Goal: Task Accomplishment & Management: Manage account settings

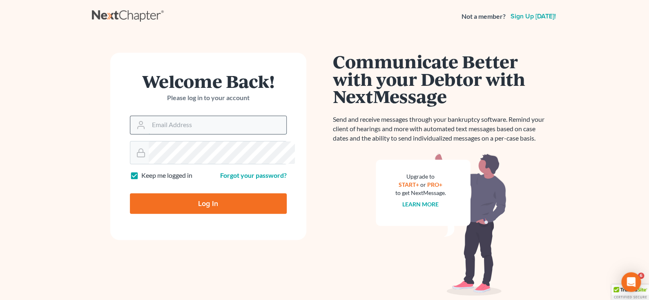
click at [173, 134] on input "Email Address" at bounding box center [218, 125] width 138 height 18
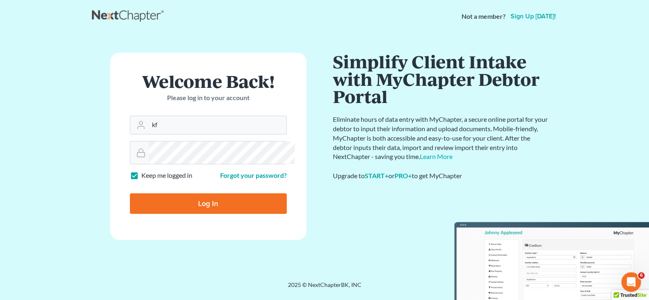
type input "kfahlbush@helmersomerslaw.com"
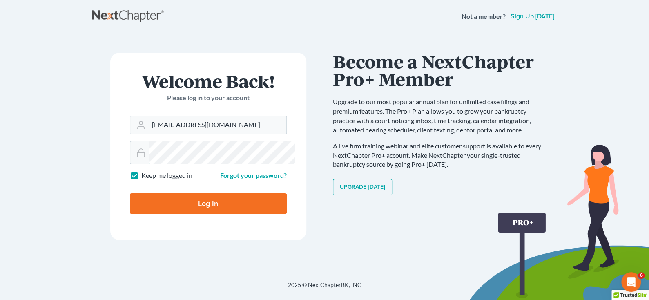
click at [130, 193] on input "Log In" at bounding box center [208, 203] width 157 height 20
type input "Thinking..."
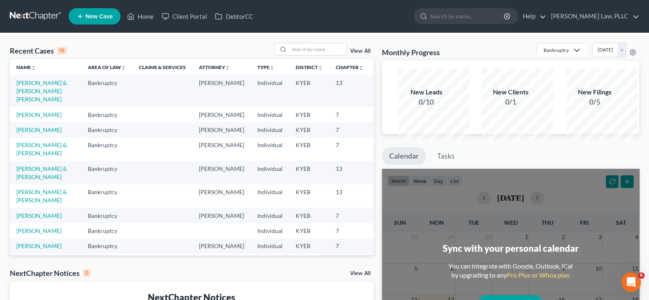
click at [25, 122] on td "Kelley, Ashley" at bounding box center [45, 114] width 71 height 15
click at [30, 118] on link "Kelley, Ashley" at bounding box center [38, 114] width 45 height 7
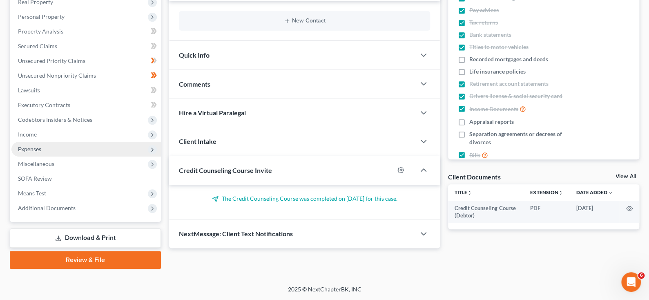
scroll to position [122, 0]
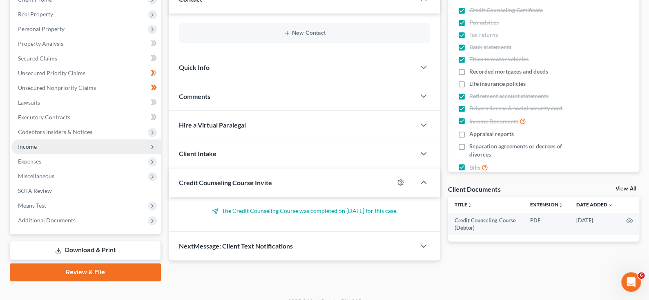
click at [48, 154] on span "Income" at bounding box center [85, 146] width 149 height 15
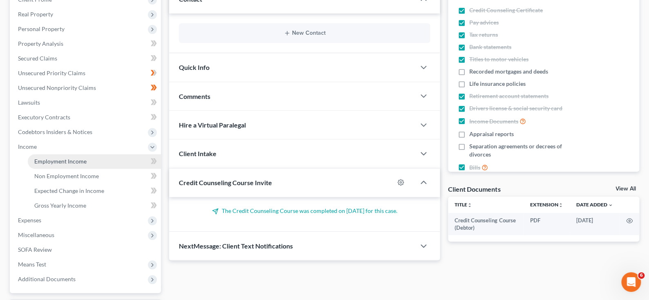
click at [56, 165] on span "Employment Income" at bounding box center [60, 161] width 52 height 7
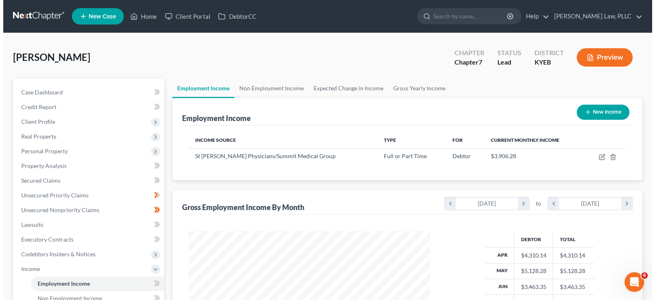
scroll to position [181, 257]
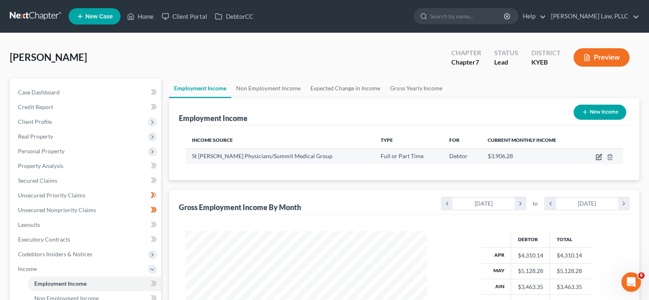
click at [596, 160] on icon "button" at bounding box center [599, 157] width 7 height 7
select select "0"
select select "18"
select select "2"
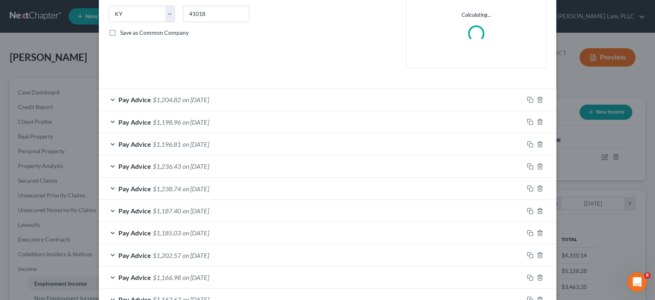
scroll to position [204, 0]
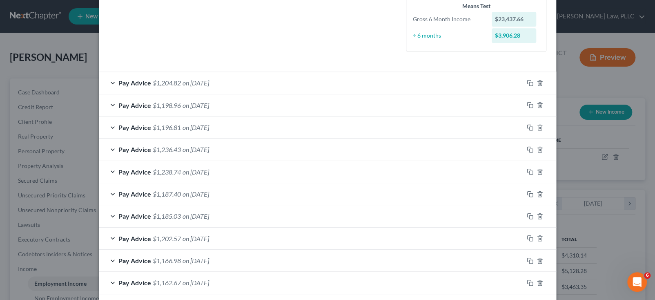
click at [143, 94] on div "Pay Advice $1,204.82 on 09/19/2025" at bounding box center [311, 83] width 425 height 22
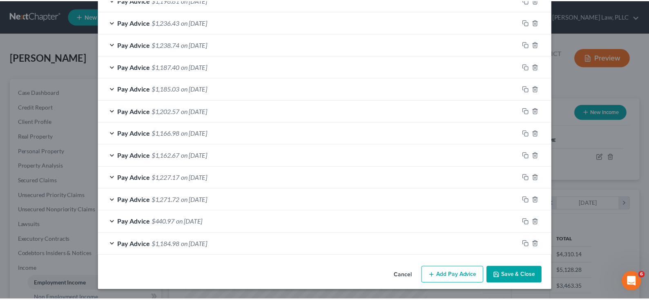
scroll to position [817, 0]
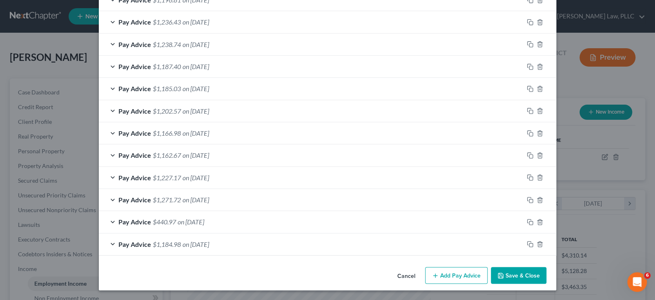
click at [547, 267] on button "Save & Close" at bounding box center [519, 275] width 56 height 17
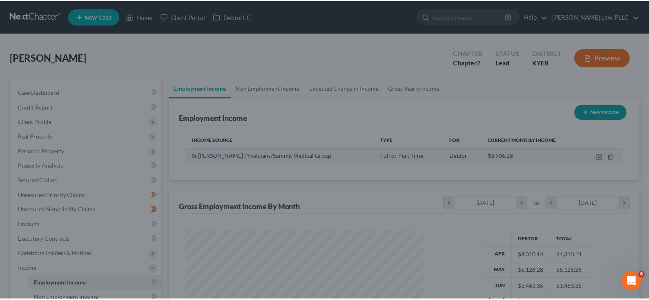
scroll to position [408281, 408205]
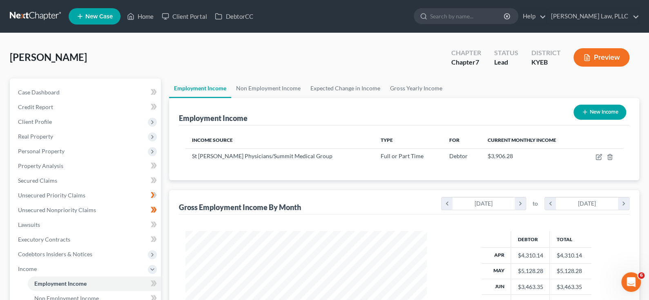
click at [346, 78] on div "Kelley, Ashley Upgraded Chapter Chapter 7 Status Lead District KYEB Preview" at bounding box center [324, 61] width 629 height 36
click at [590, 22] on link "Helmer Somers Law, PLLC" at bounding box center [593, 16] width 92 height 15
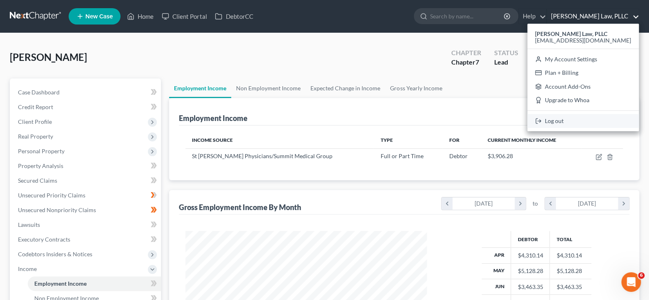
click at [536, 128] on link "Log out" at bounding box center [583, 121] width 112 height 14
